Goal: Communication & Community: Ask a question

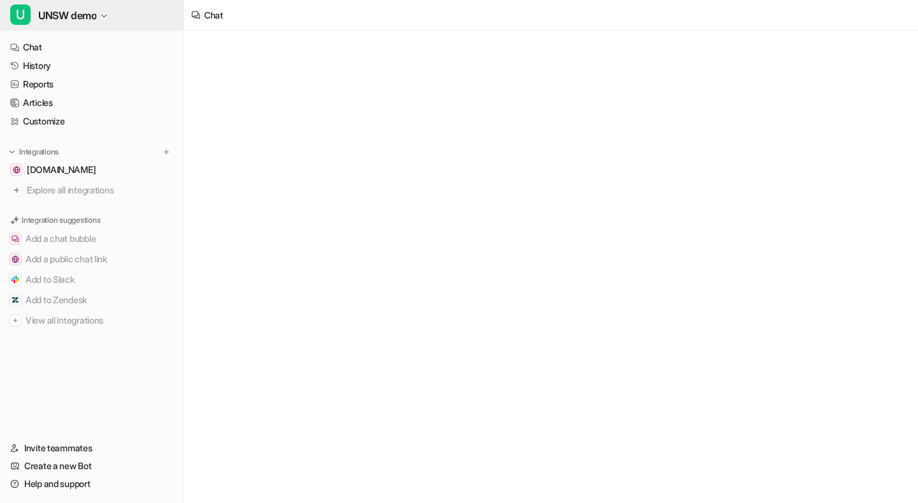
click at [48, 20] on span "UNSW demo" at bounding box center [67, 15] width 58 height 18
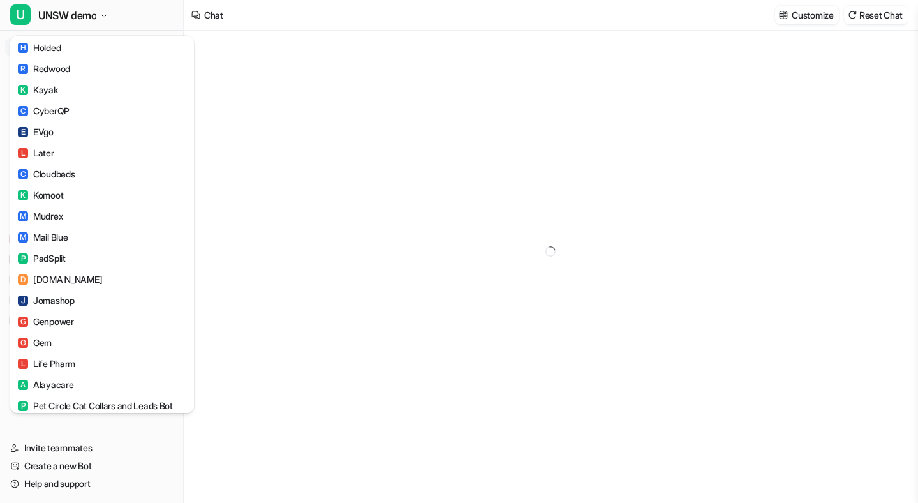
scroll to position [849, 0]
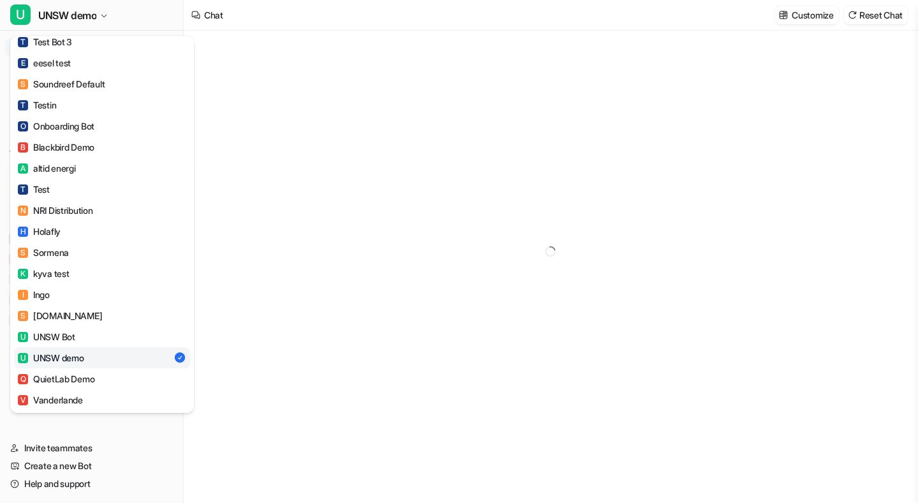
type textarea "**********"
